Goal: Information Seeking & Learning: Find specific fact

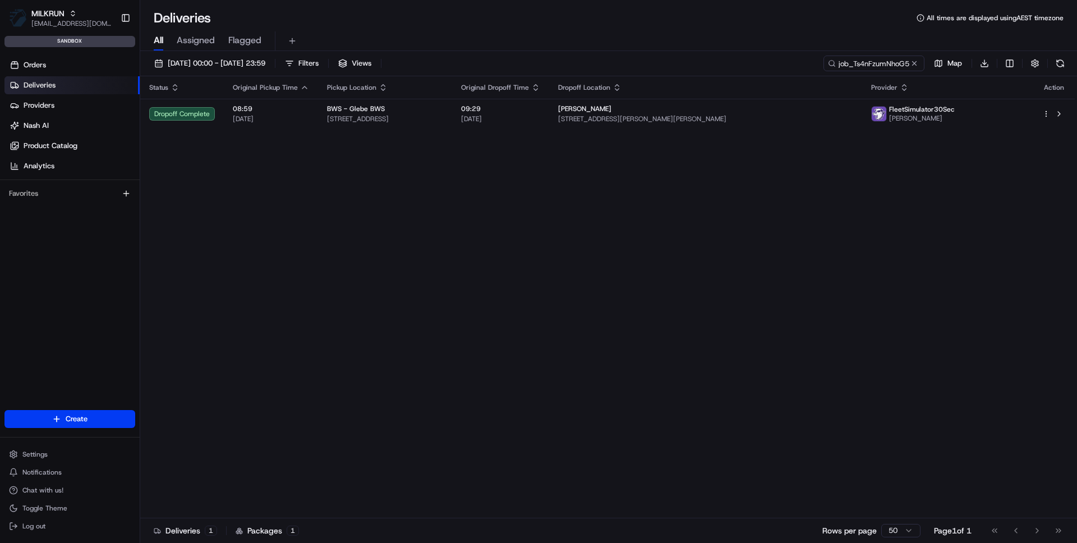
click at [42, 445] on div "Settings Notifications Chat with us! Toggle Theme Log out" at bounding box center [70, 490] width 140 height 96
click at [33, 459] on button "Settings" at bounding box center [69, 454] width 131 height 16
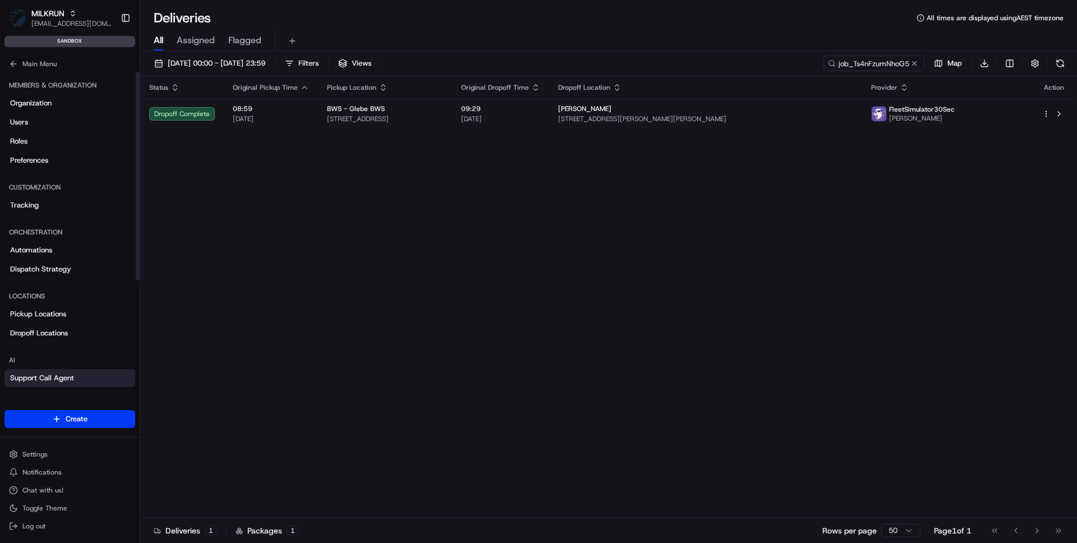
scroll to position [167, 0]
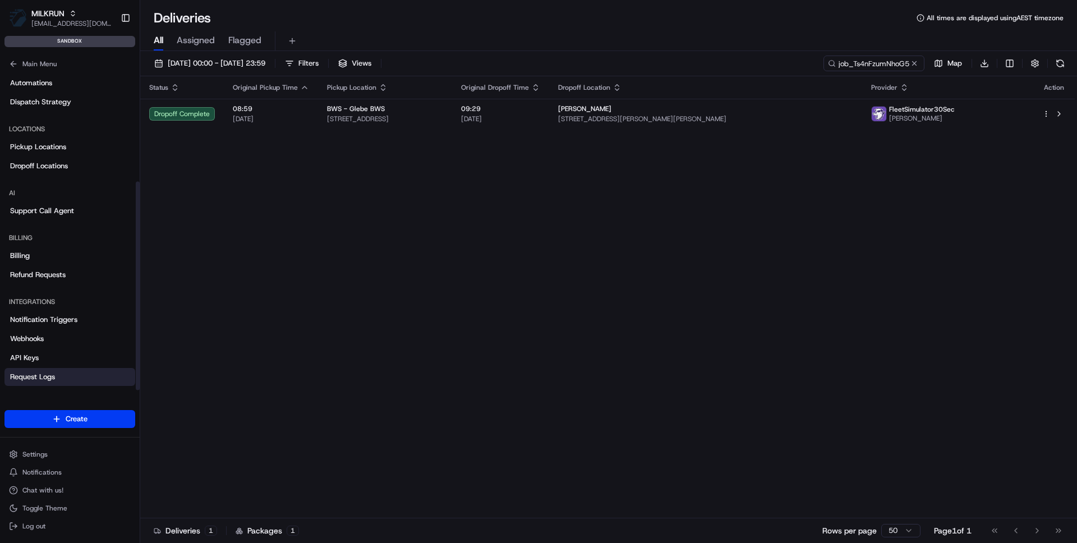
click at [33, 370] on link "Request Logs" at bounding box center [69, 377] width 131 height 18
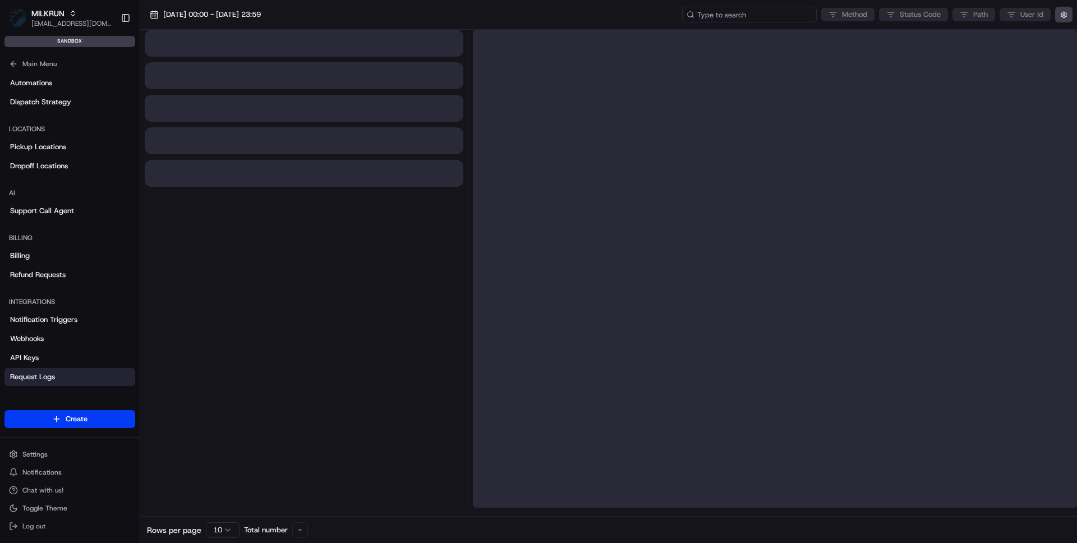
click at [768, 13] on input at bounding box center [749, 15] width 135 height 16
paste input "job_aBBNLPsii2QLeoDavVB2m2"
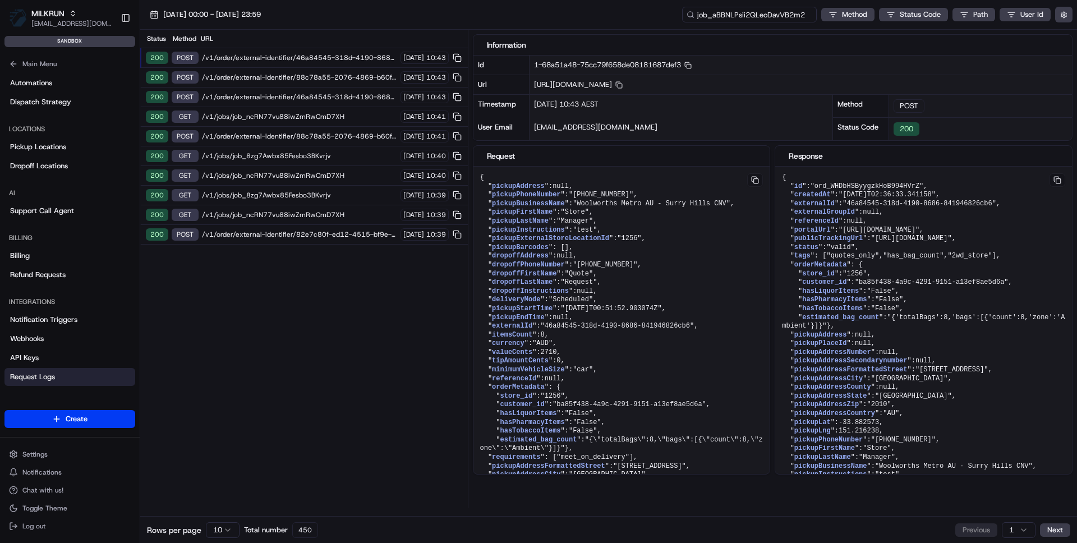
type input "job_aBBNLPsii2QLeoDavVB2m2"
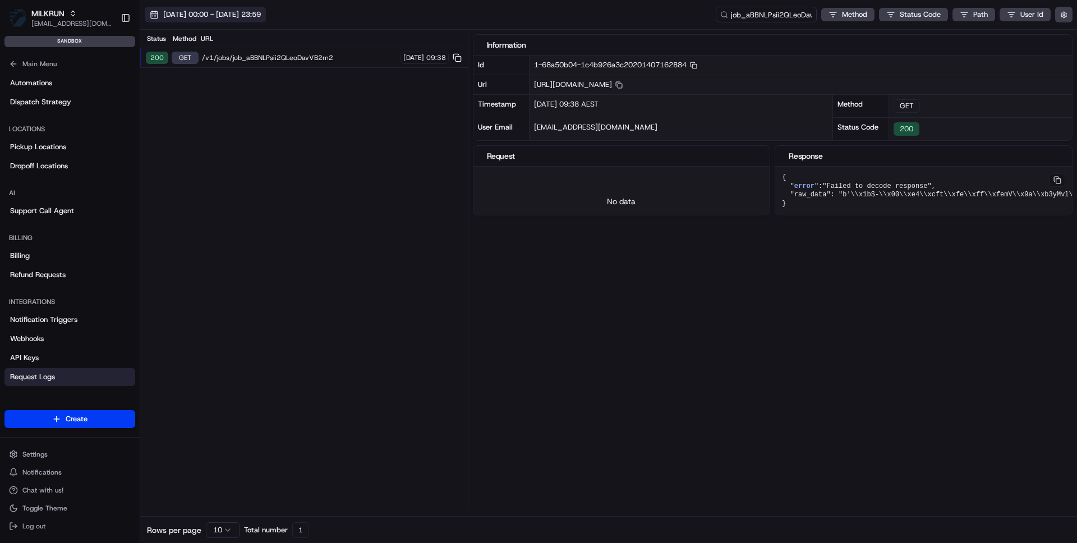
click at [210, 16] on span "20/08/2025 00:00 - 20/08/2025 23:59" at bounding box center [212, 15] width 98 height 10
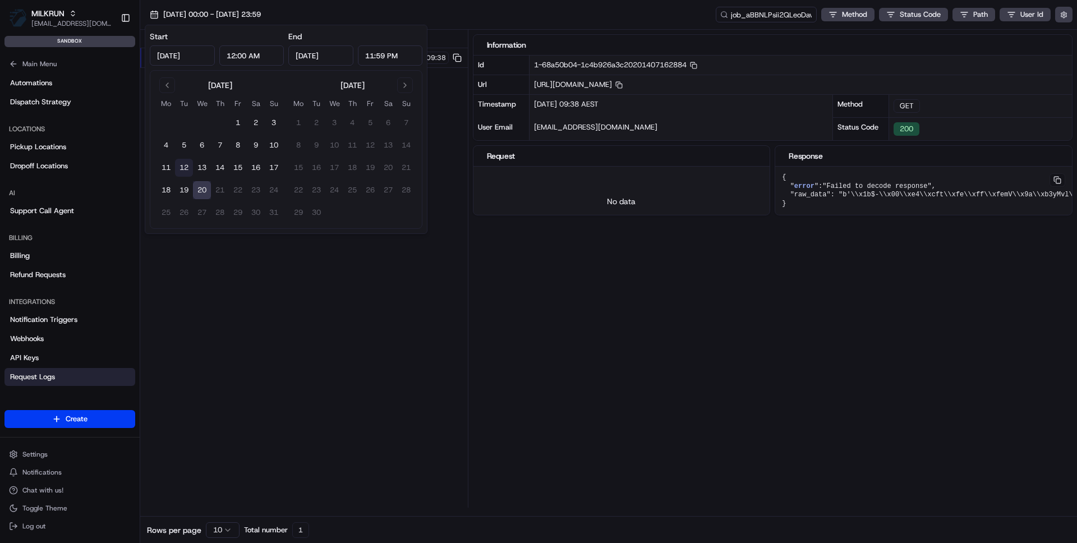
click at [180, 167] on button "12" at bounding box center [184, 168] width 18 height 18
type input "Aug 12, 2025"
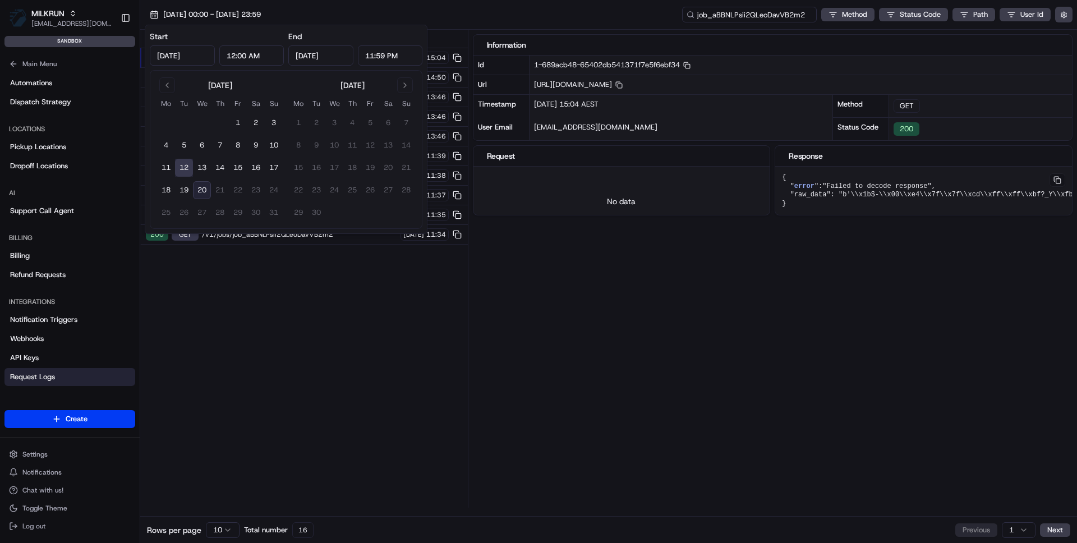
click at [771, 13] on input "job_aBBNLPsii2QLeoDavVB2m2" at bounding box center [749, 15] width 135 height 16
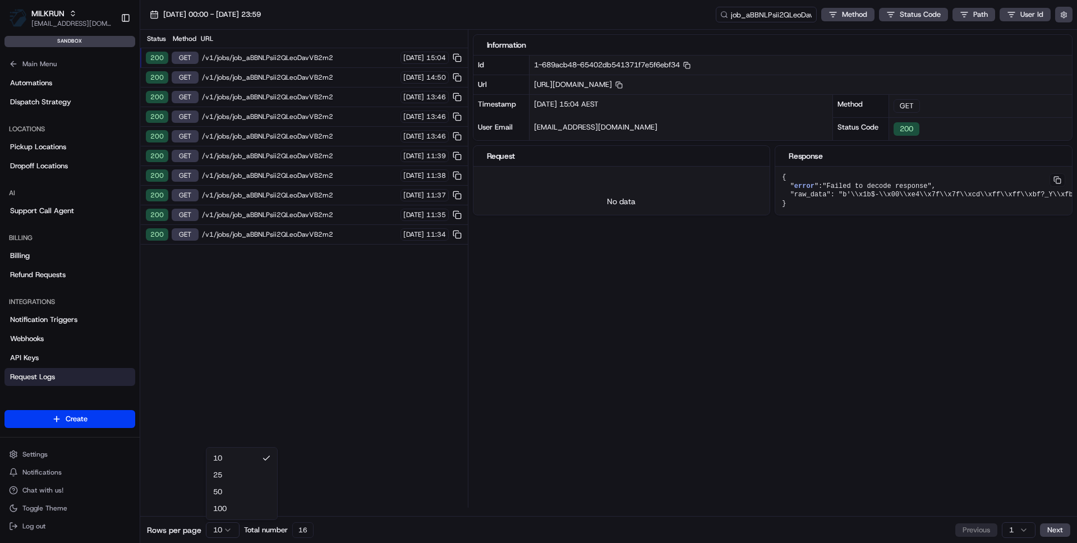
click at [219, 528] on html "MILKRUN vramasamy3@woolworths.com.au Toggle Sidebar sandbox Orders Deliveries P…" at bounding box center [538, 271] width 1077 height 543
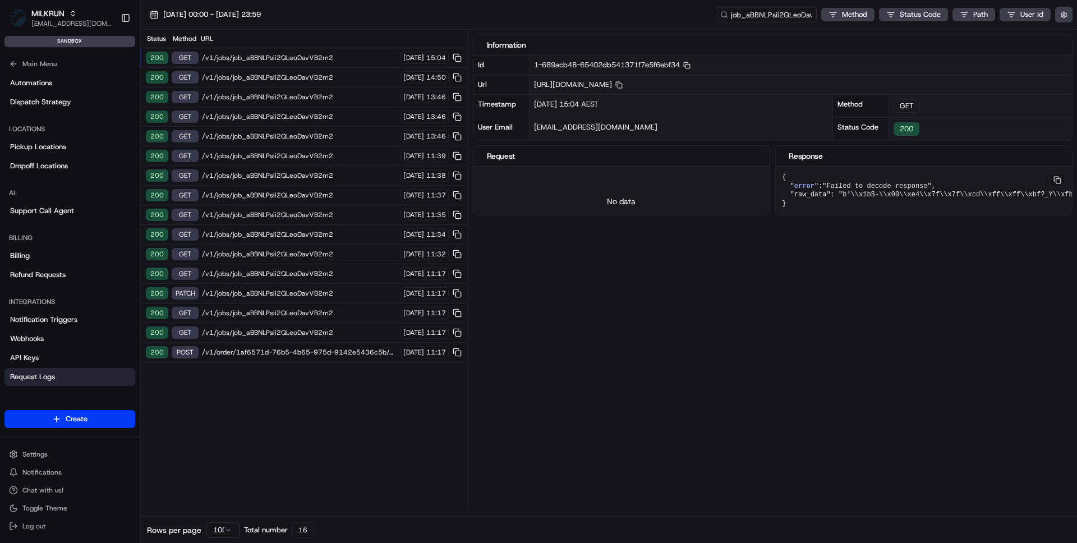
click at [218, 348] on span "/v1/order/1af6571d-76b5-4b65-975d-9142e5436c5b/autodispatch" at bounding box center [299, 352] width 195 height 9
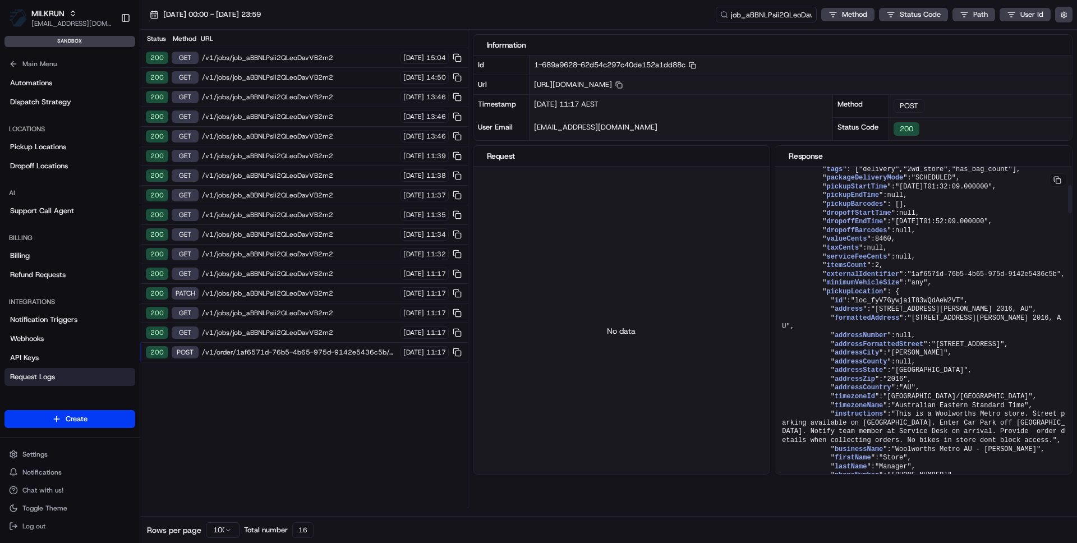
scroll to position [254, 0]
drag, startPoint x: 942, startPoint y: 289, endPoint x: 991, endPoint y: 289, distance: 49.4
click at [991, 190] on span ""2025-08-12T01:32:09.000000"" at bounding box center [943, 186] width 97 height 8
click at [287, 351] on span "/v1/order/1af6571d-76b5-4b65-975d-9142e5436c5b/autodispatch" at bounding box center [299, 352] width 195 height 9
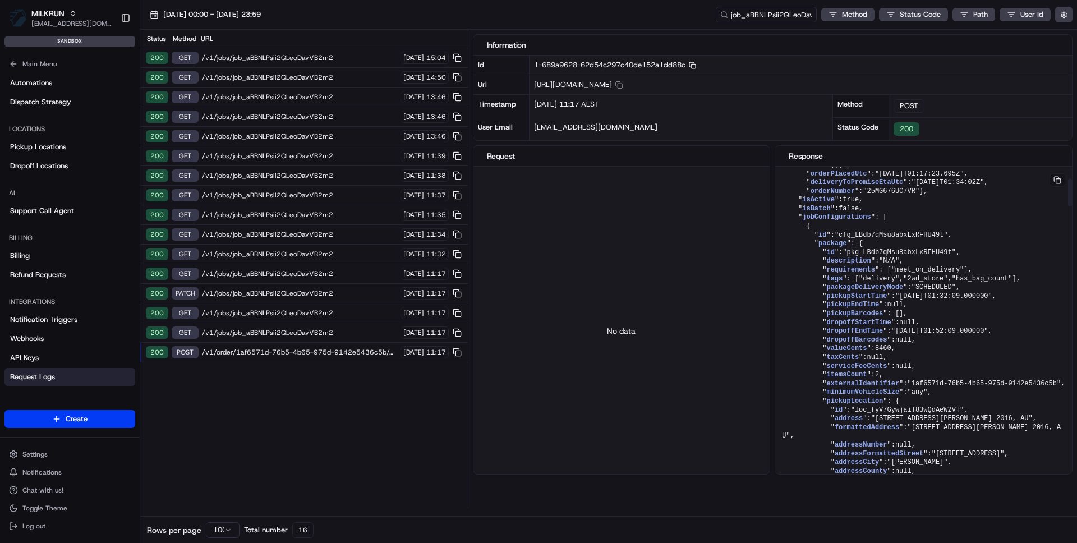
scroll to position [146, 0]
drag, startPoint x: 819, startPoint y: 399, endPoint x: 928, endPoint y: 399, distance: 108.8
click at [747, 11] on input "job_aBBNLPsii2QLeoDavVB2m2" at bounding box center [749, 15] width 135 height 16
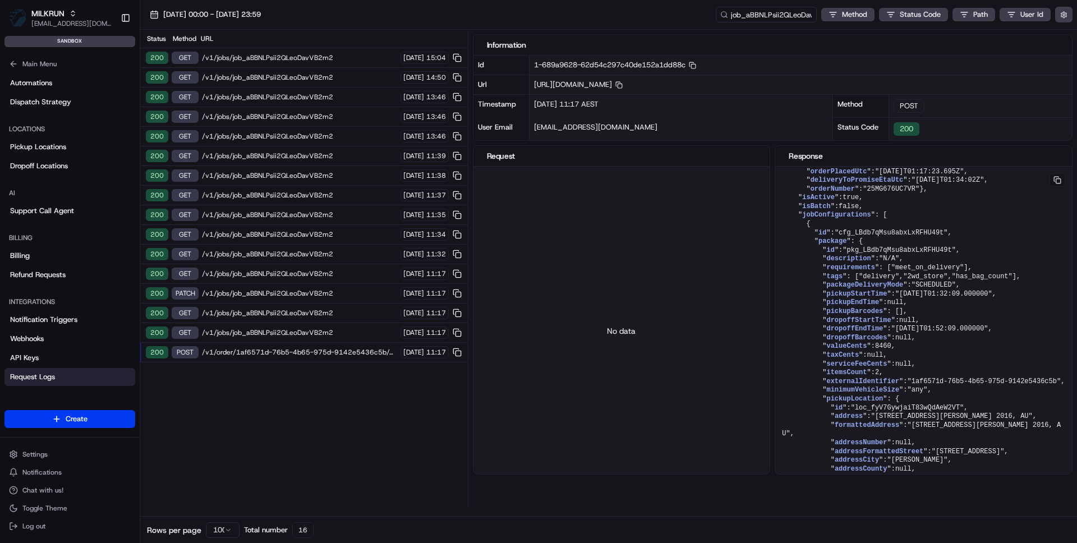
click at [630, 238] on div "No data" at bounding box center [621, 331] width 297 height 328
click at [835, 219] on span "jobConfigurations" at bounding box center [836, 215] width 68 height 8
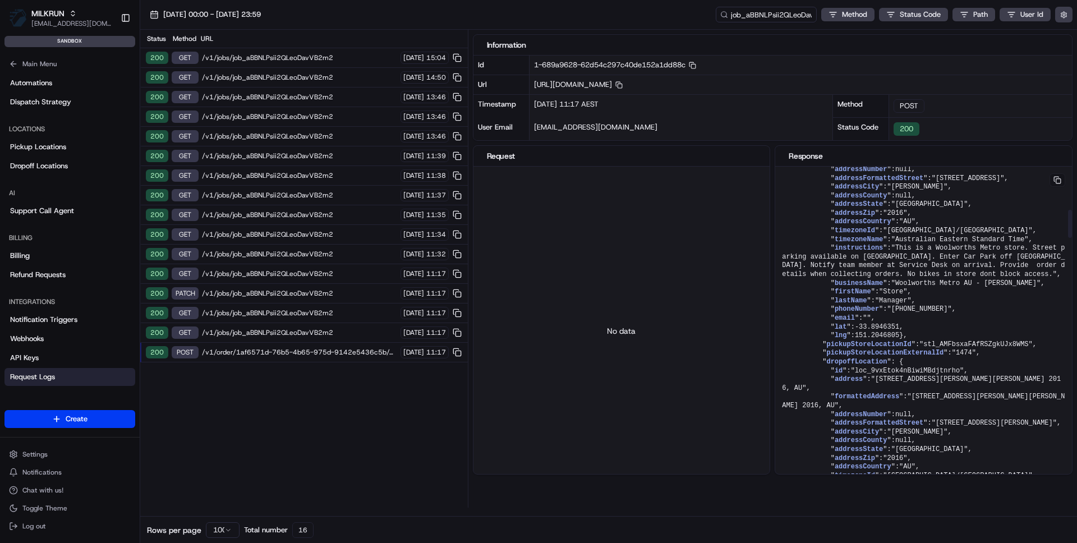
scroll to position [278, 0]
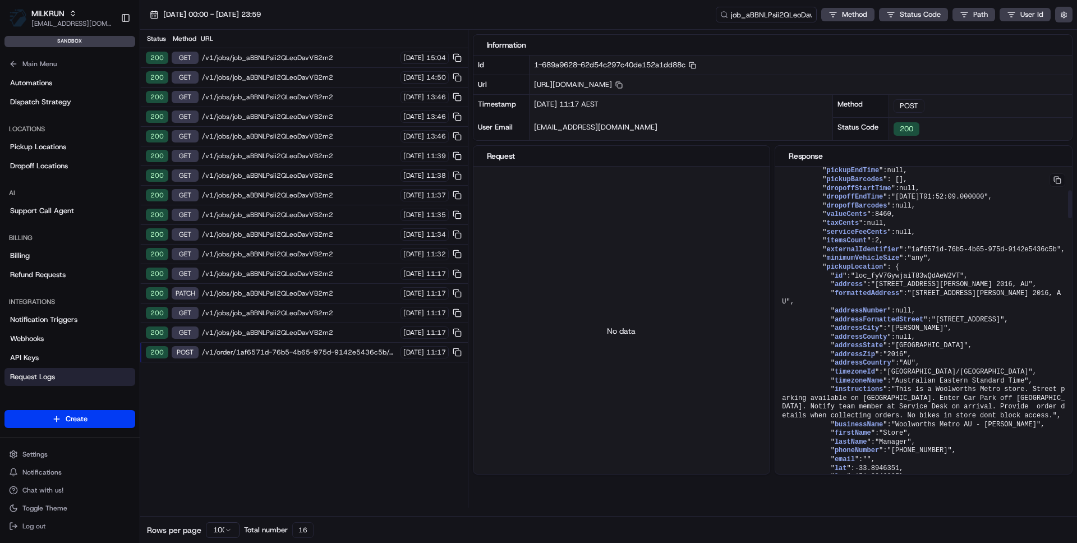
click at [855, 174] on span "pickupEndTime" at bounding box center [852, 171] width 53 height 8
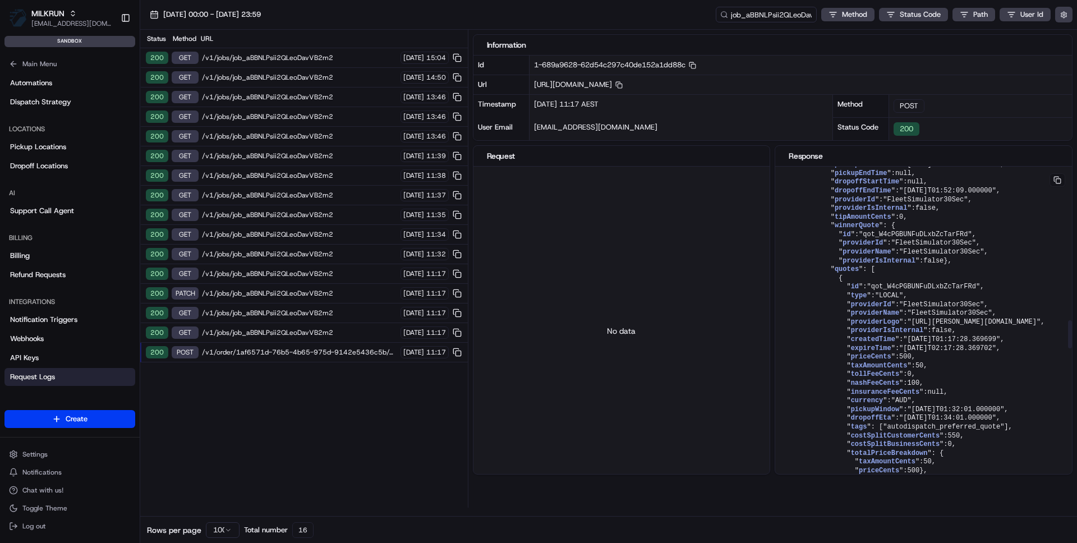
drag, startPoint x: 830, startPoint y: 329, endPoint x: 950, endPoint y: 329, distance: 120.6
click at [950, 329] on pre "{ " job ": { " id ": "job_aBBNLPsii2QLeoDavVB2m2" , " createdAt ": "2025-08-12T…" at bounding box center [923, 68] width 297 height 3398
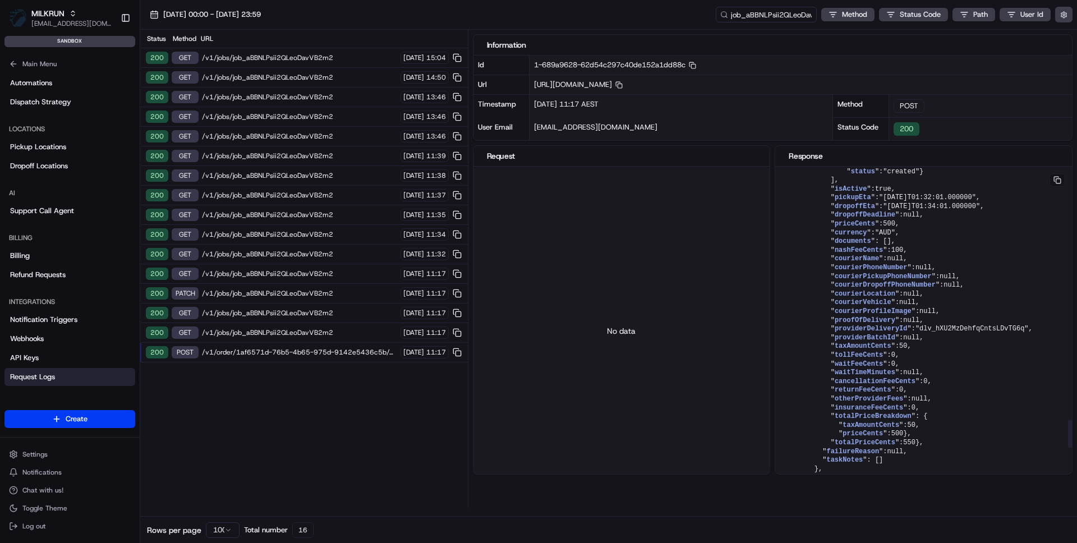
scroll to position [2944, 0]
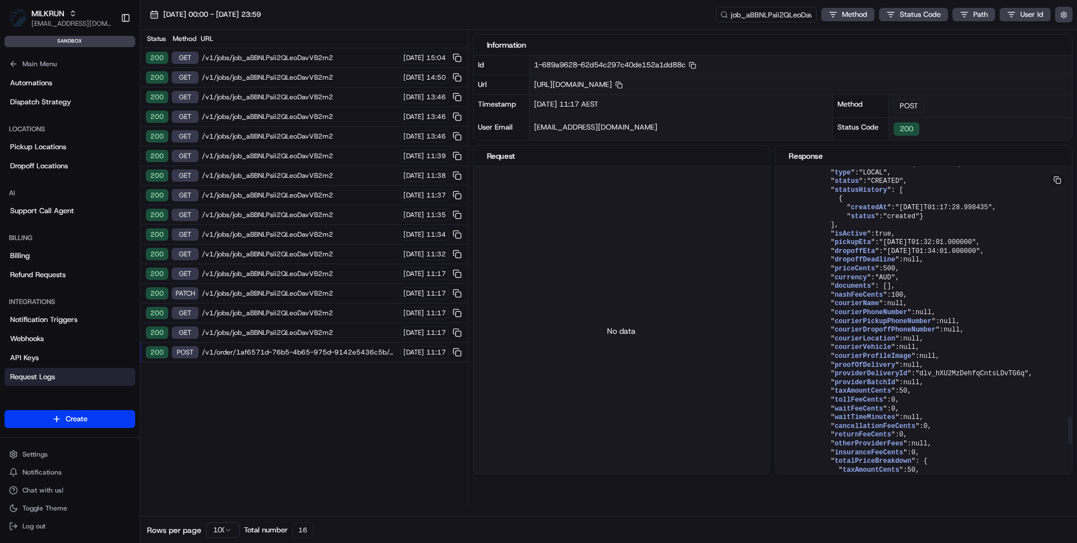
scroll to position [2917, 0]
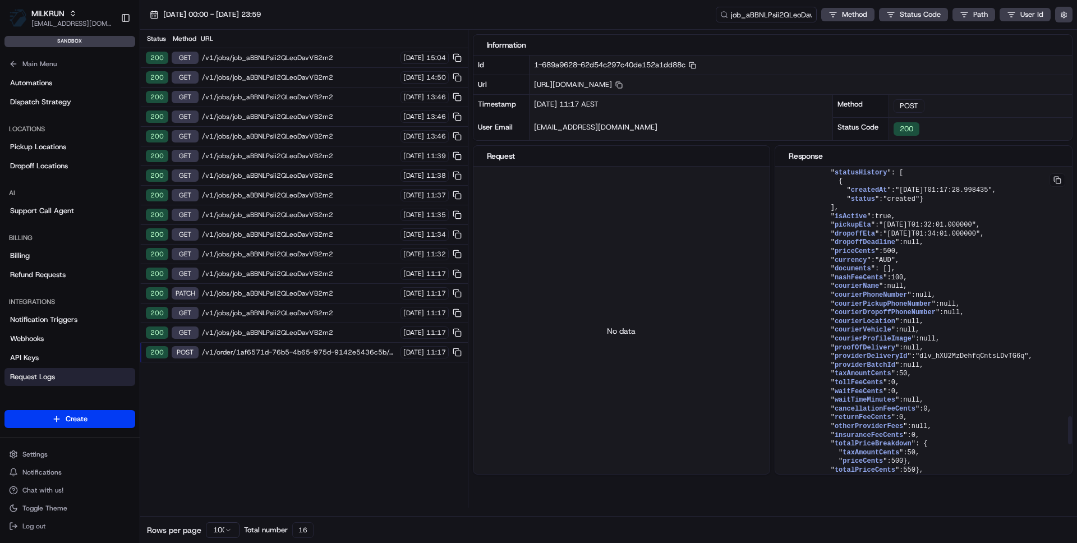
drag, startPoint x: 900, startPoint y: 383, endPoint x: 1005, endPoint y: 381, distance: 105.5
click at [988, 54] on span ""2025-08-12T01:34:01.000000"" at bounding box center [939, 50] width 97 height 8
copy span "2025-08-12T01:34:01.000000"
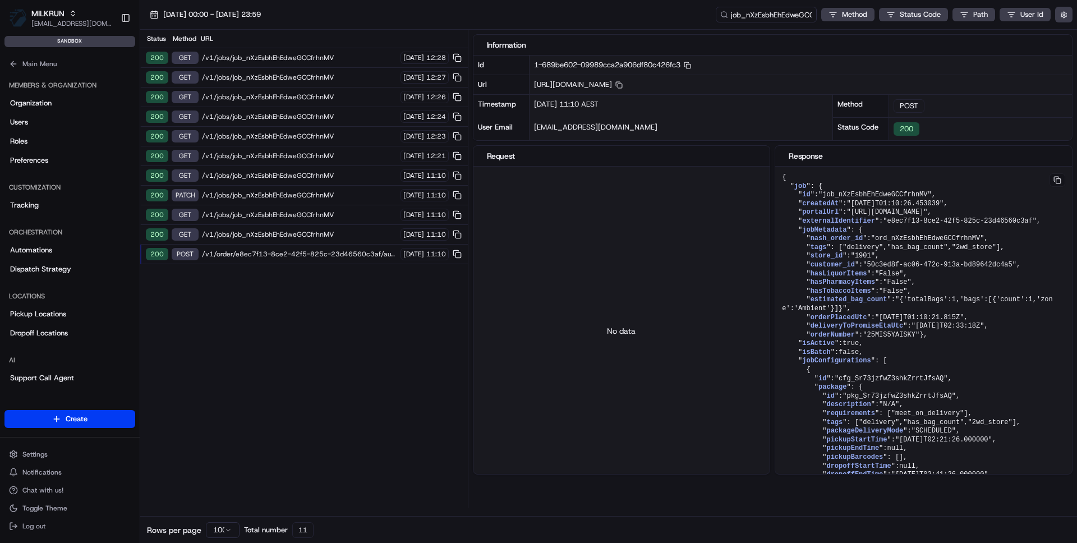
scroll to position [2129, 0]
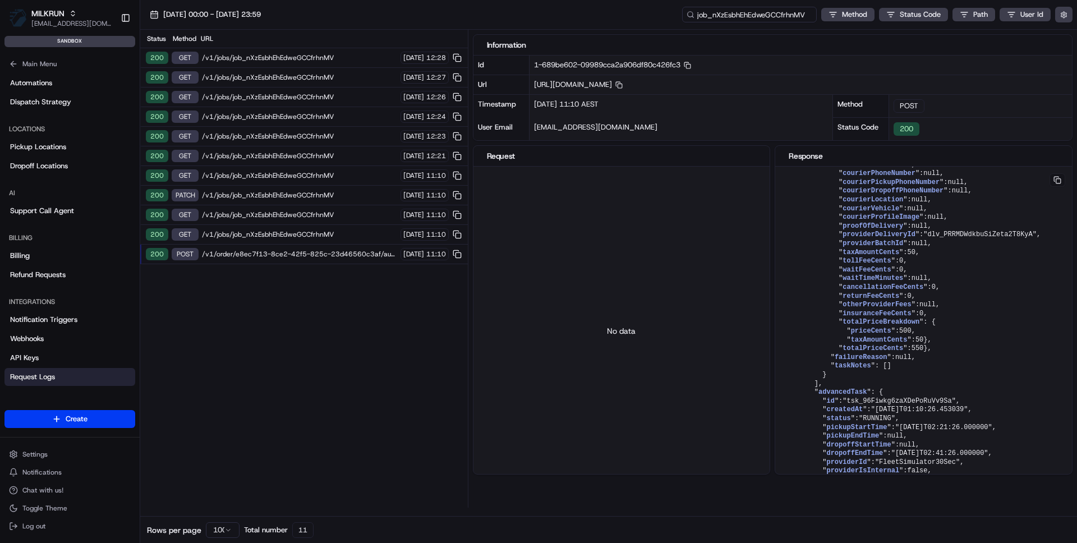
click at [729, 14] on input "job_nXzEsbhEhEdweGCCfrhnMV" at bounding box center [749, 15] width 135 height 16
click at [202, 250] on span "/v1/order/e8ec7f13-8ce2-42f5-825c-23d46560c3af/autodispatch" at bounding box center [299, 254] width 195 height 9
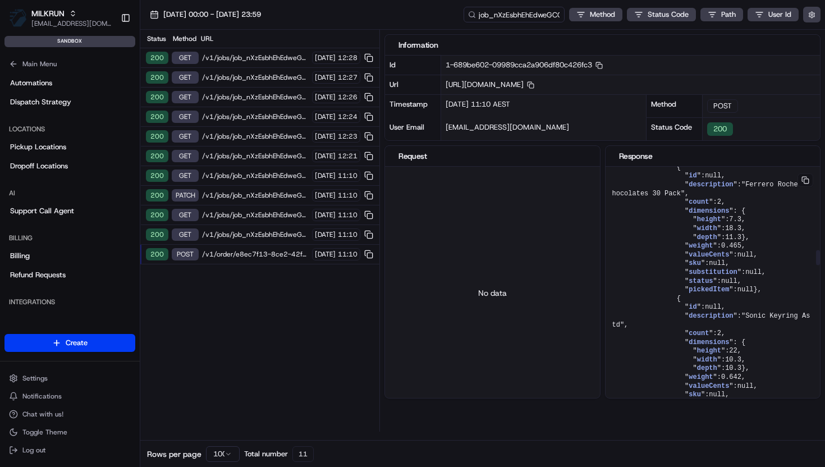
scroll to position [1379, 0]
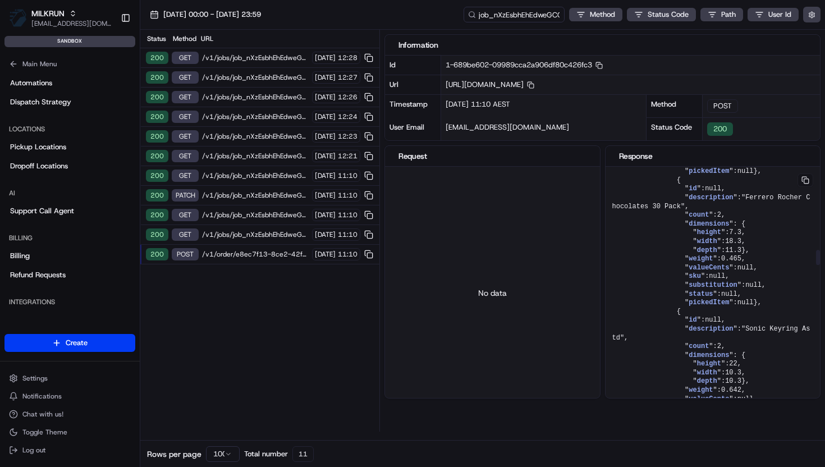
click at [808, 187] on button at bounding box center [805, 179] width 16 height 13
